Goal: Contribute content

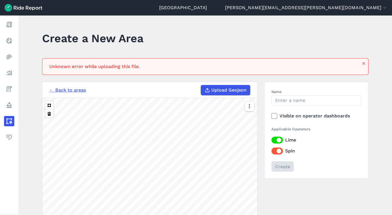
click at [385, 162] on main "Create a New Area Unknown error while uploading this file. ← Back to areas Uplo…" at bounding box center [205, 114] width 374 height 199
click at [205, 88] on icon at bounding box center [208, 90] width 6 height 6
click at [201, 85] on input "Upload Geojson" at bounding box center [201, 85] width 0 height 0
type input "C:\fakepath\TIZ_Boundary[1].geojsonl"
click at [296, 95] on input "Name" at bounding box center [317, 100] width 90 height 10
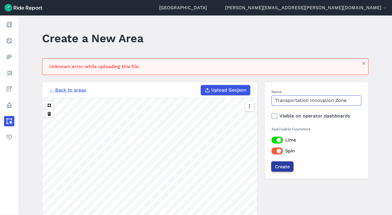
type input "Transportation Innovation Zone"
click at [287, 167] on input "Create" at bounding box center [282, 166] width 22 height 10
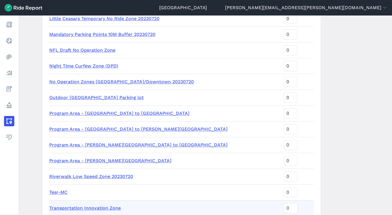
scroll to position [925, 0]
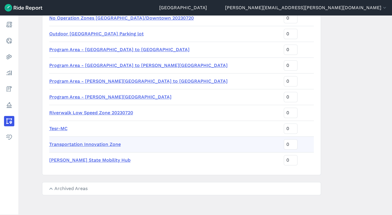
click at [59, 145] on link "Transportation Innovation Zone" at bounding box center [85, 143] width 72 height 5
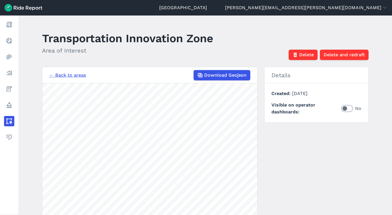
click at [390, 163] on main "Transportation Innovation Zone Area of Interest Delete Delete and redraft ← Bac…" at bounding box center [205, 114] width 374 height 199
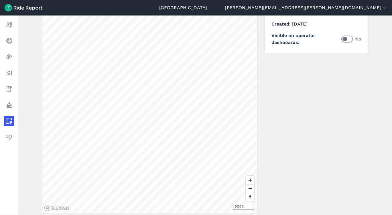
scroll to position [69, 0]
